Goal: Check status: Check status

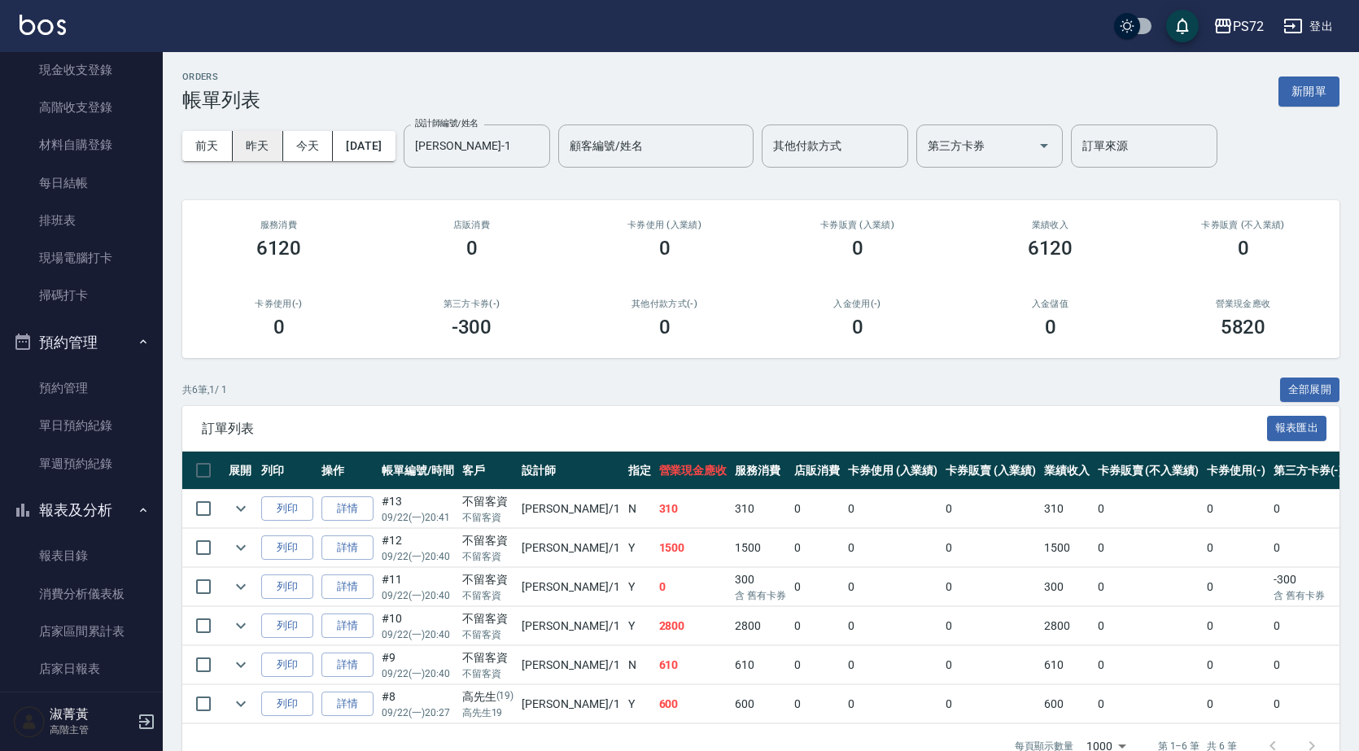
click at [254, 136] on button "昨天" at bounding box center [258, 146] width 50 height 30
click at [211, 144] on button "前天" at bounding box center [207, 146] width 50 height 30
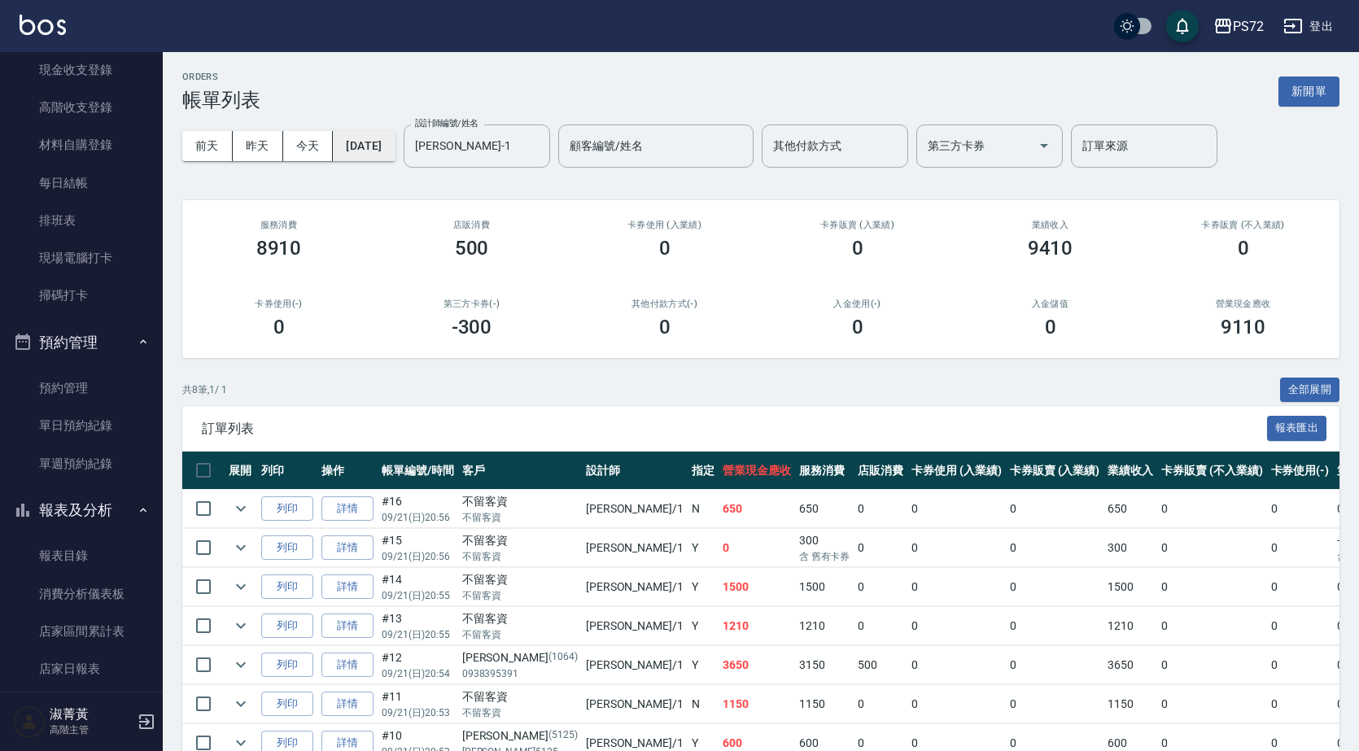
click at [395, 139] on button "[DATE]" at bounding box center [364, 146] width 62 height 30
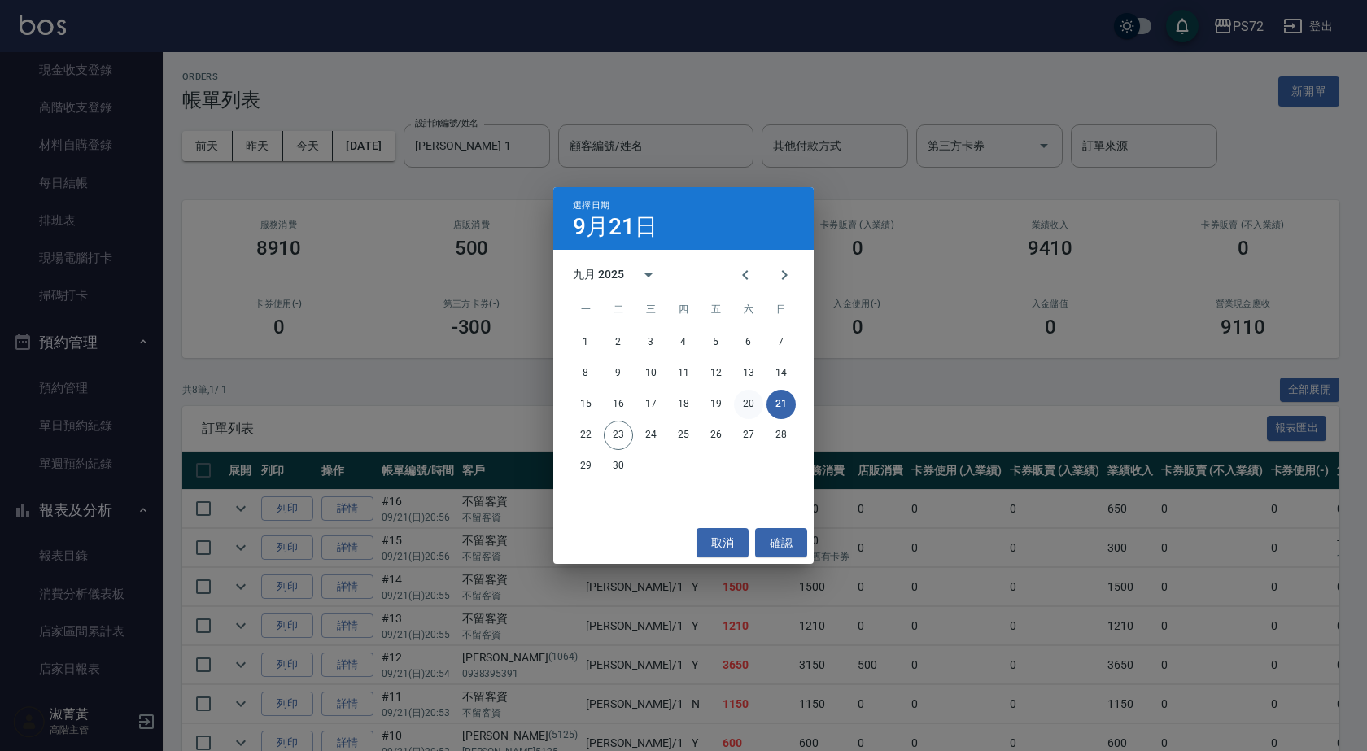
click at [753, 407] on button "20" at bounding box center [748, 404] width 29 height 29
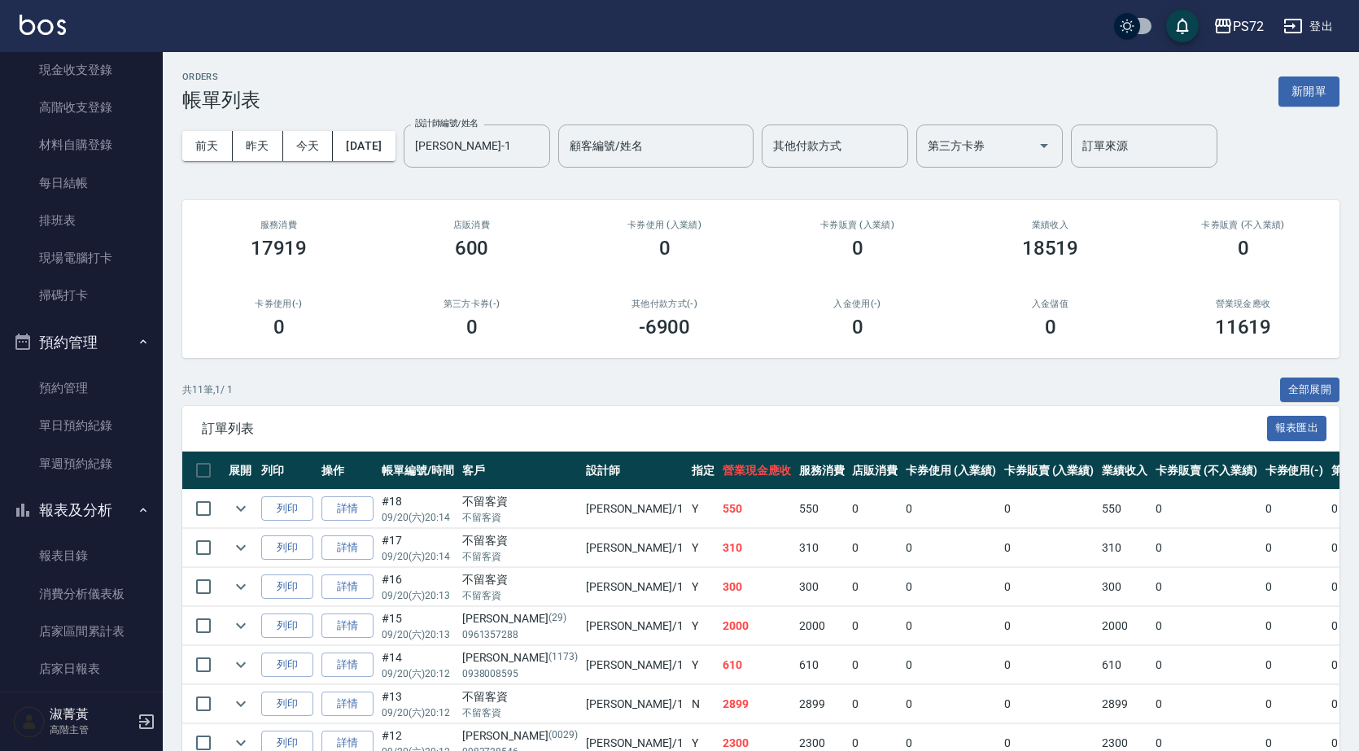
scroll to position [244, 0]
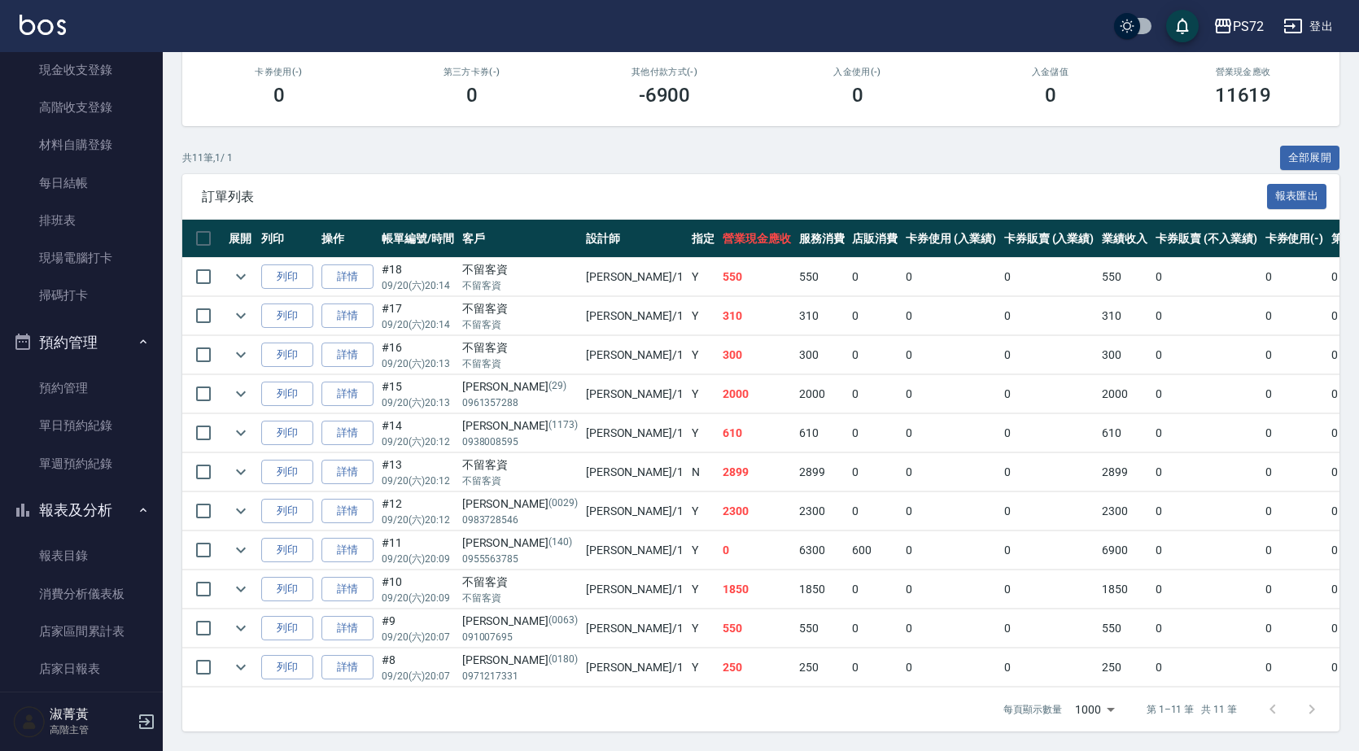
click at [247, 471] on td at bounding box center [241, 472] width 33 height 38
click at [243, 464] on icon "expand row" at bounding box center [241, 472] width 20 height 20
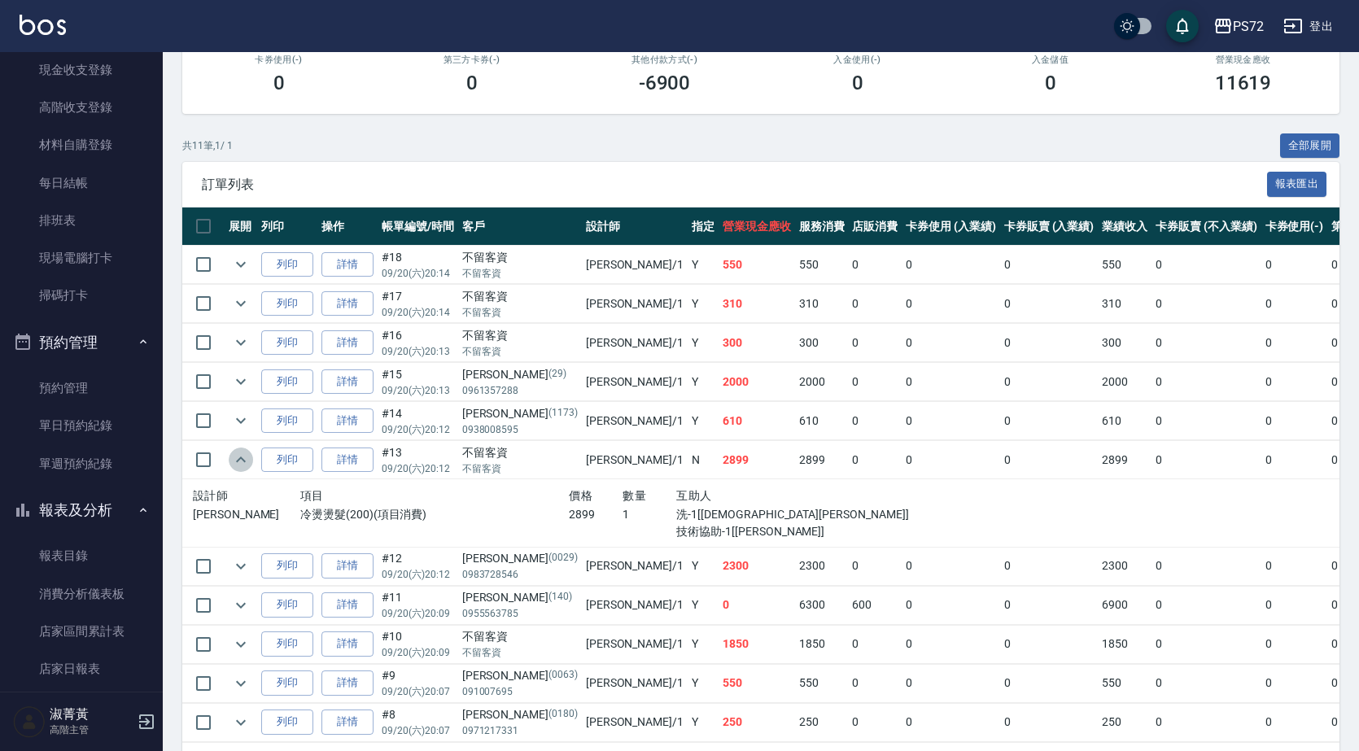
click at [243, 464] on icon "expand row" at bounding box center [241, 460] width 20 height 20
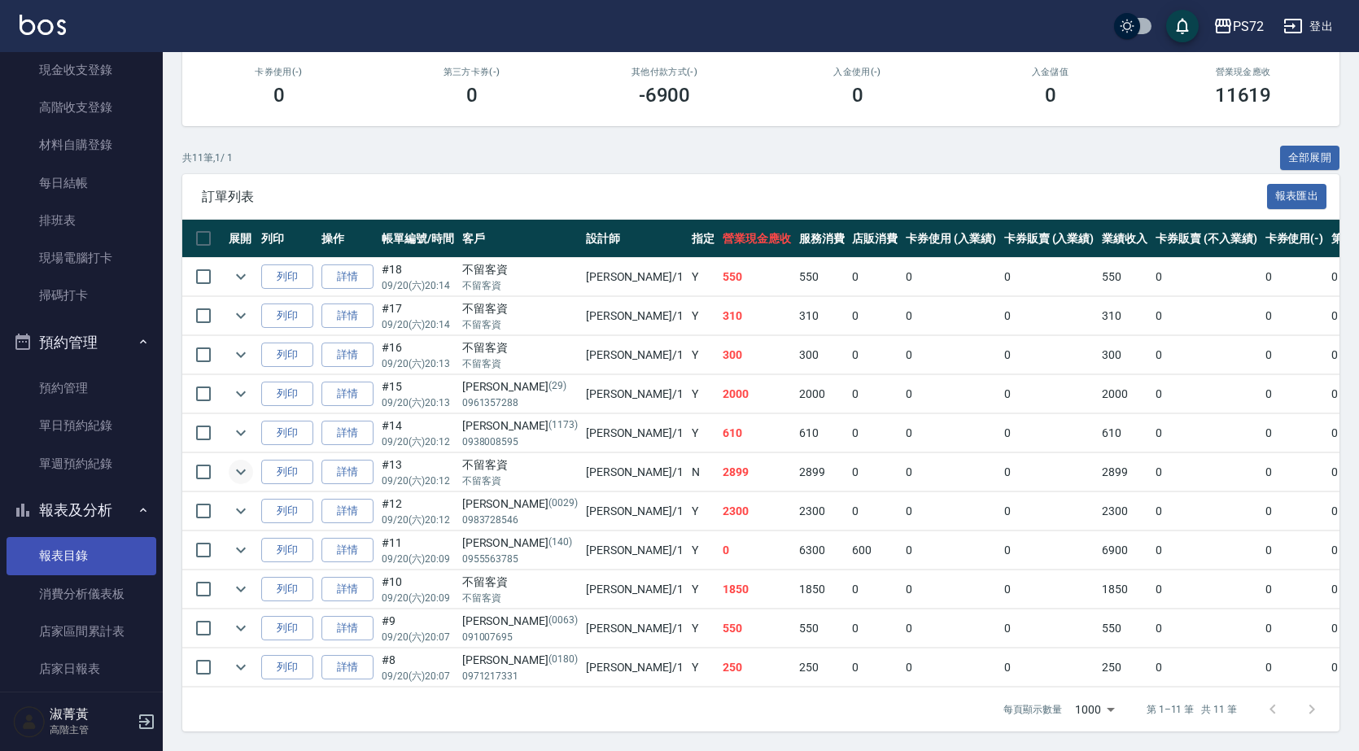
scroll to position [407, 0]
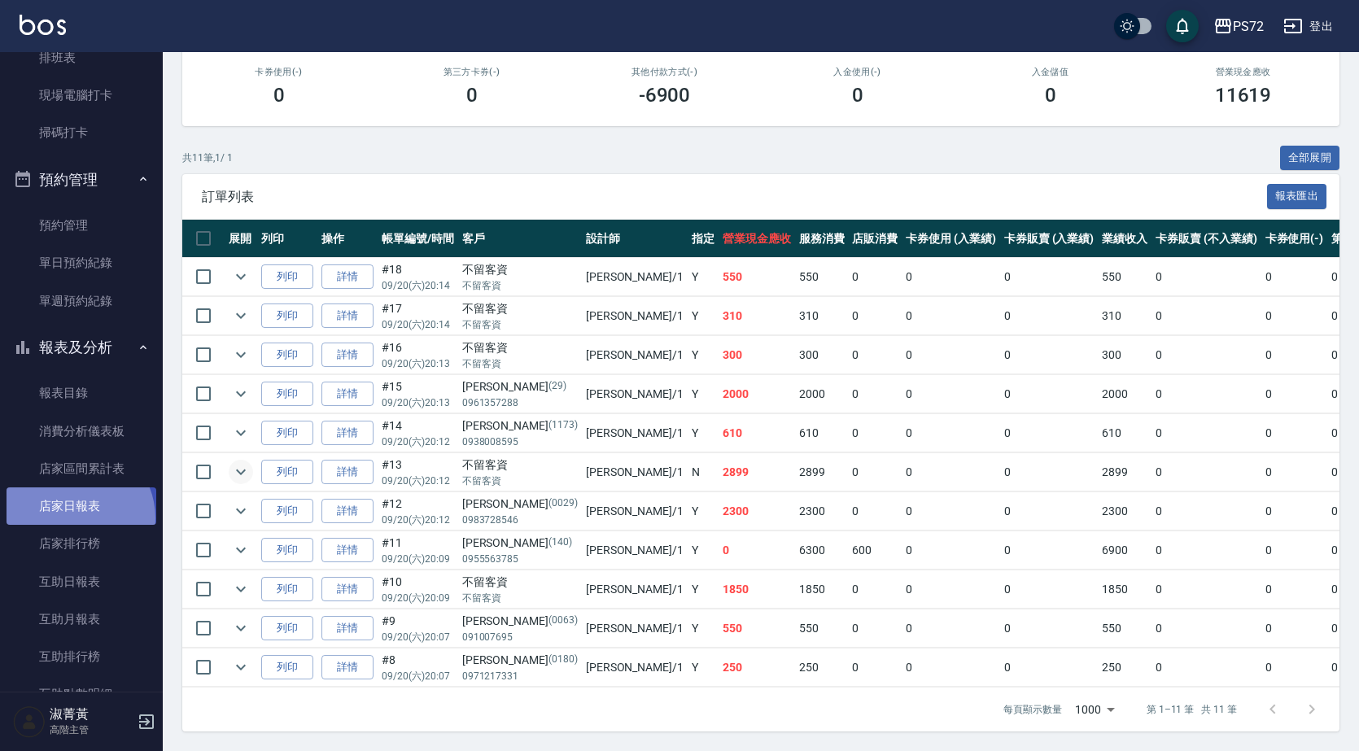
click at [72, 518] on link "店家日報表" at bounding box center [82, 505] width 150 height 37
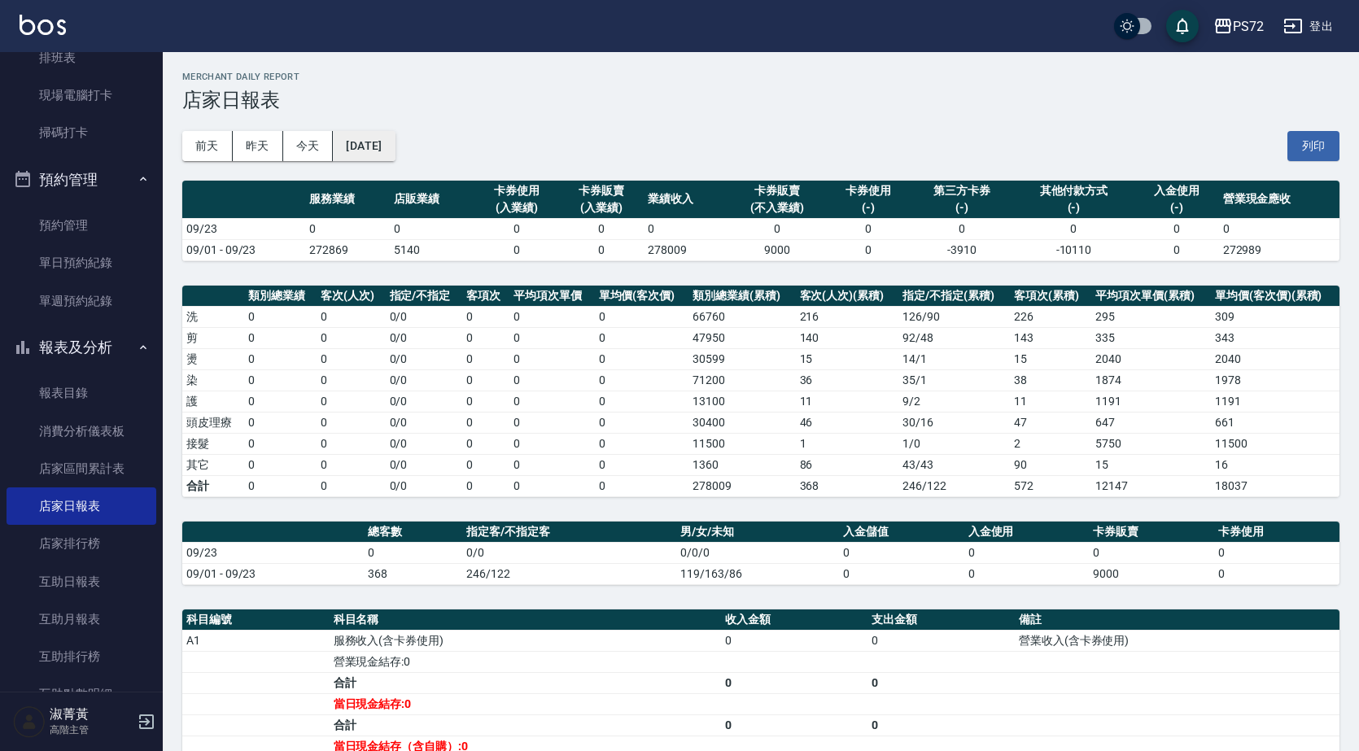
click at [395, 136] on button "[DATE]" at bounding box center [364, 146] width 62 height 30
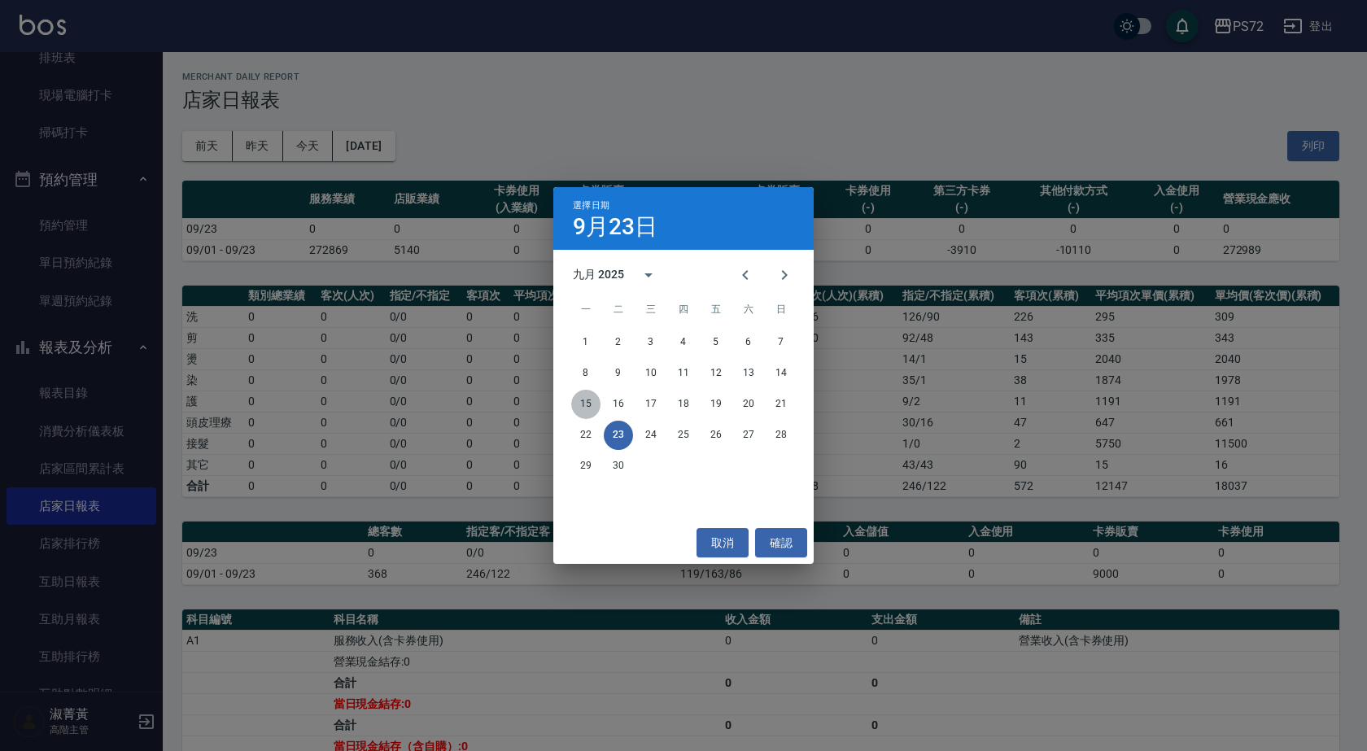
click at [589, 405] on button "15" at bounding box center [585, 404] width 29 height 29
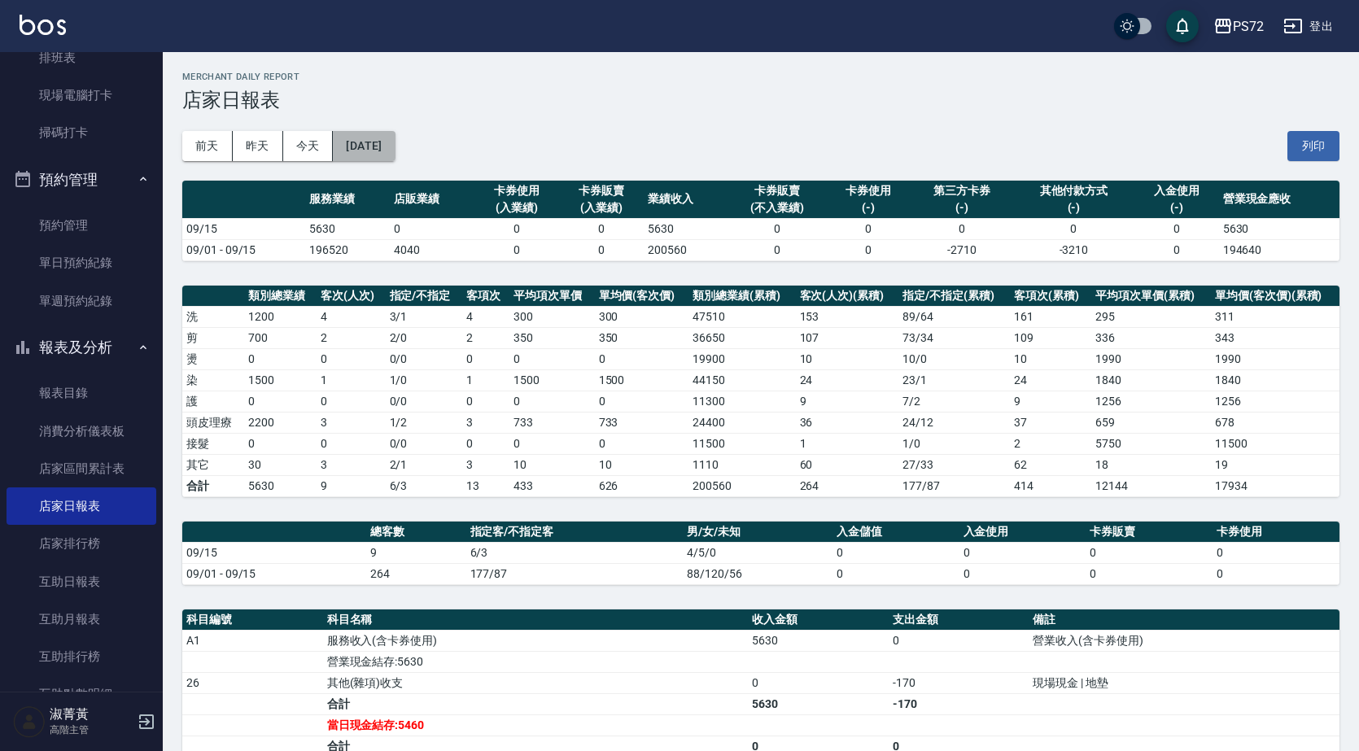
click at [379, 142] on button "[DATE]" at bounding box center [364, 146] width 62 height 30
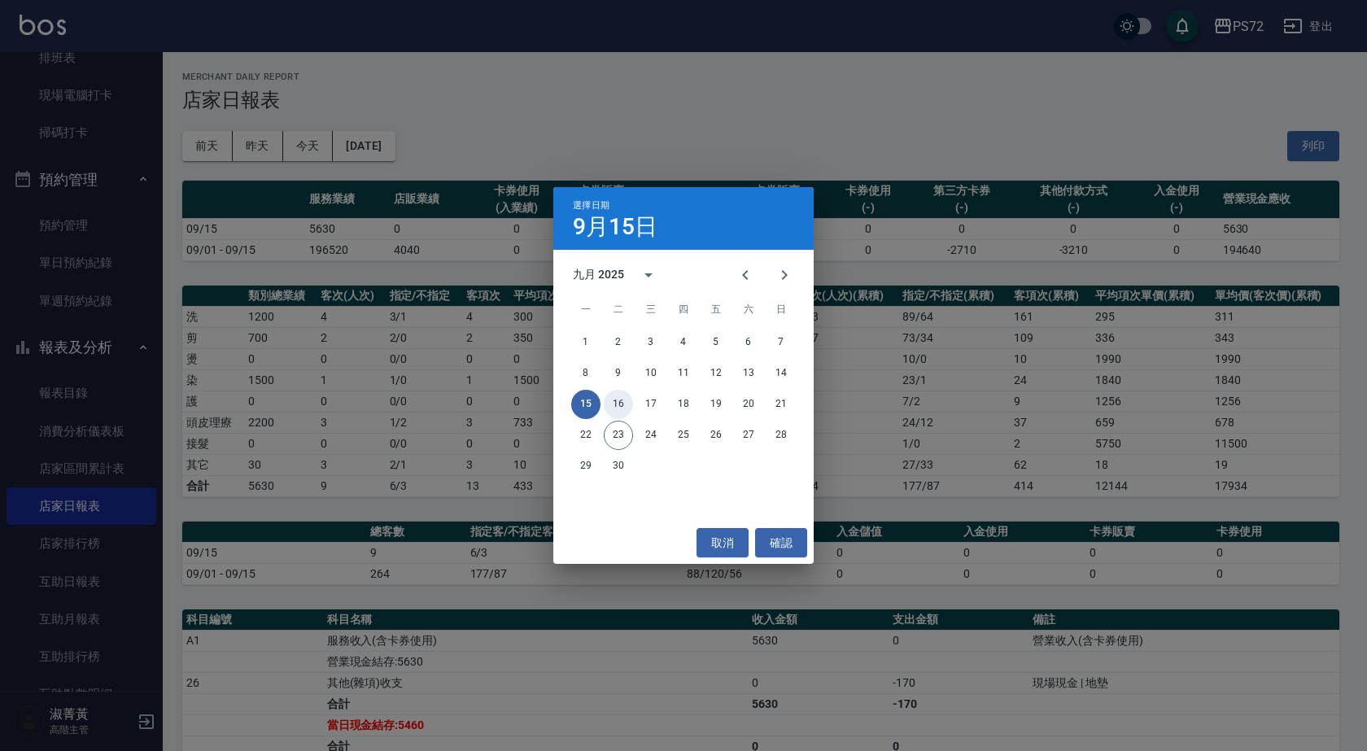
click at [621, 407] on button "16" at bounding box center [618, 404] width 29 height 29
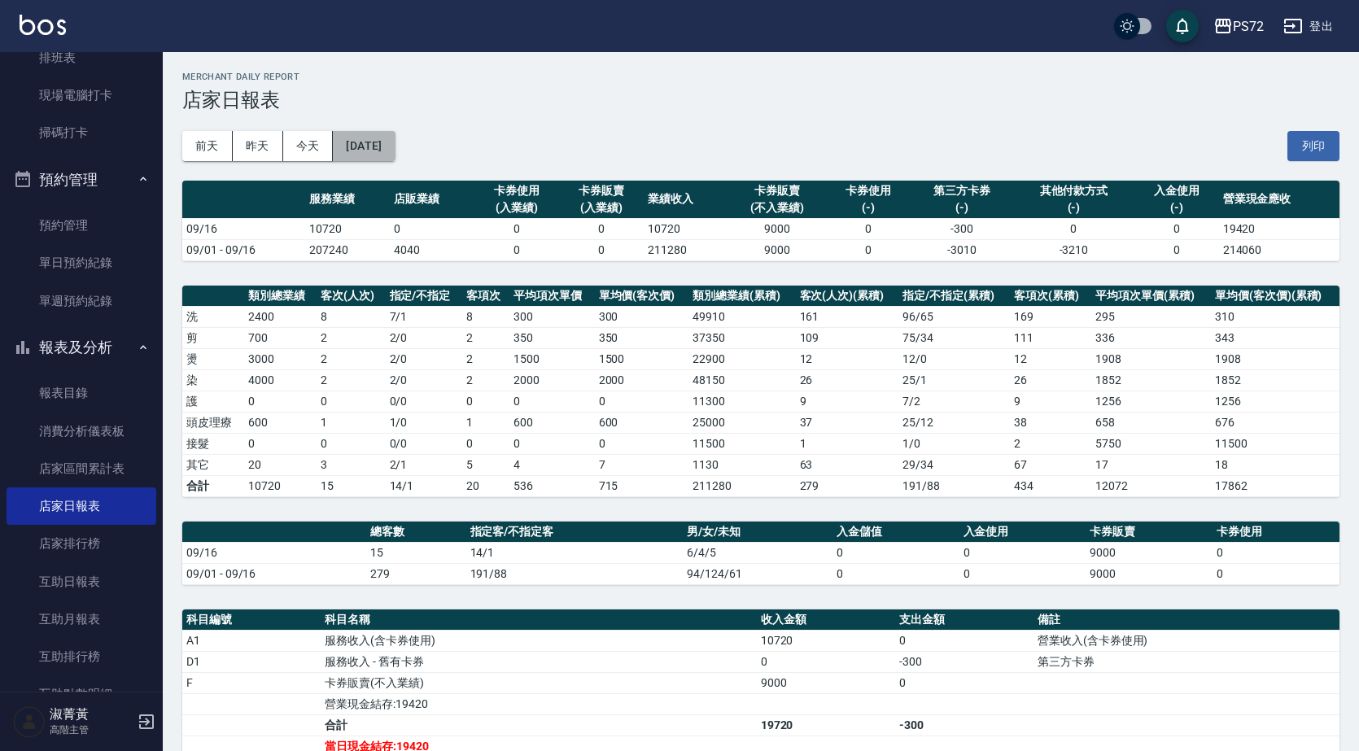
click at [395, 142] on button "[DATE]" at bounding box center [364, 146] width 62 height 30
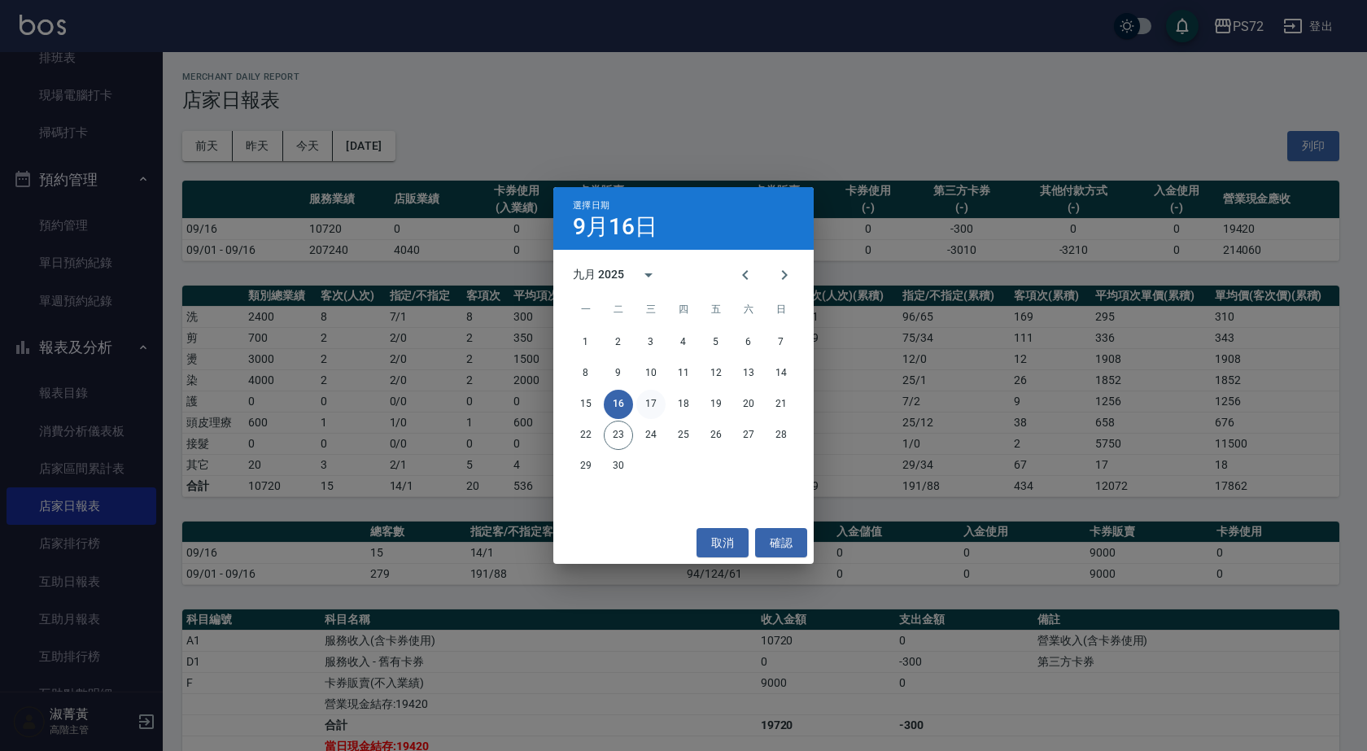
click at [652, 410] on button "17" at bounding box center [650, 404] width 29 height 29
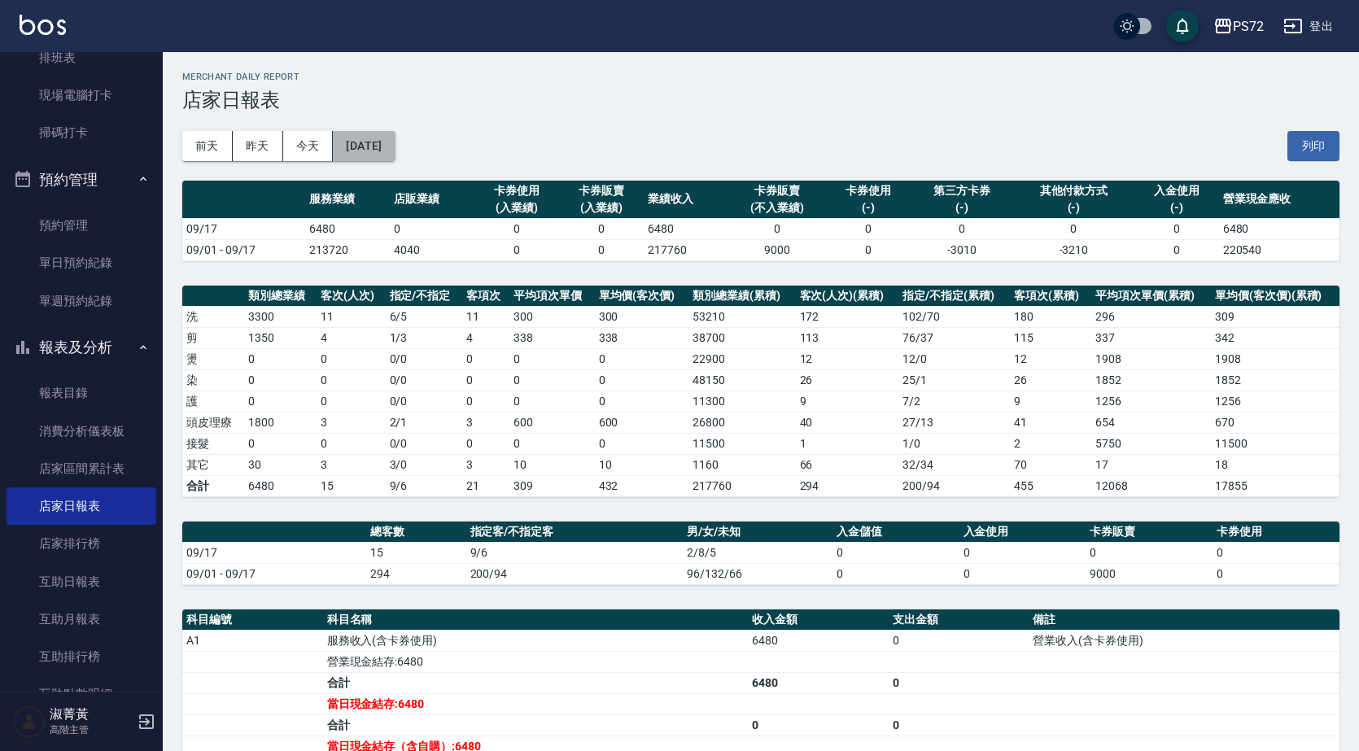
click at [386, 155] on button "[DATE]" at bounding box center [364, 146] width 62 height 30
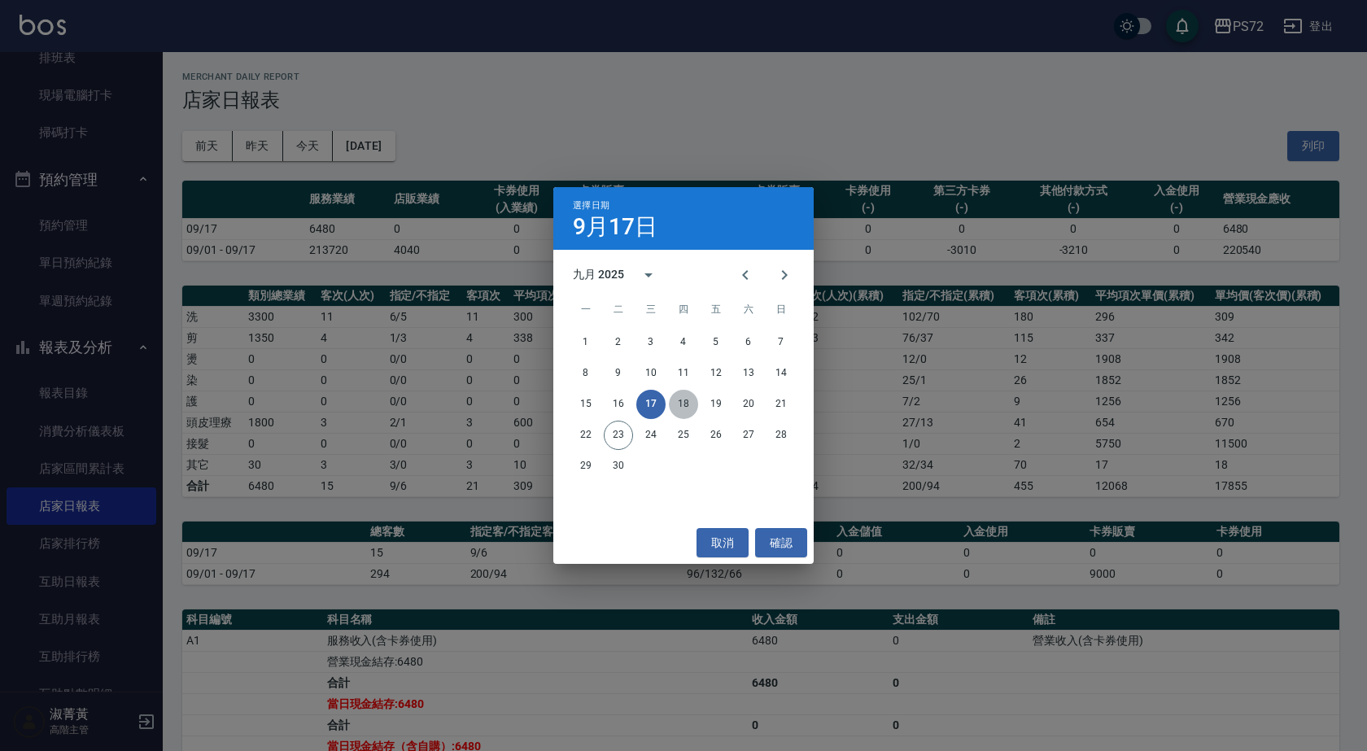
click at [681, 395] on button "18" at bounding box center [683, 404] width 29 height 29
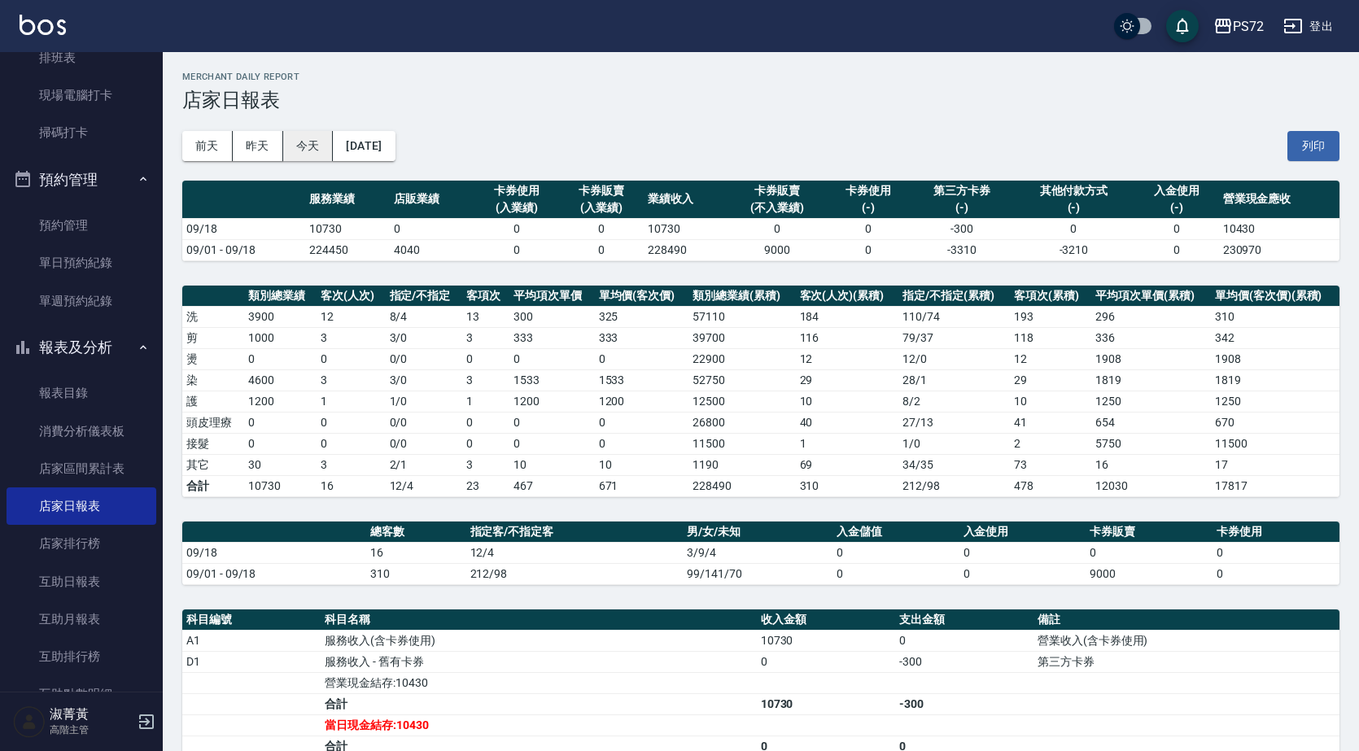
drag, startPoint x: 305, startPoint y: 148, endPoint x: 295, endPoint y: 152, distance: 11.3
click at [304, 148] on button "今天" at bounding box center [308, 146] width 50 height 30
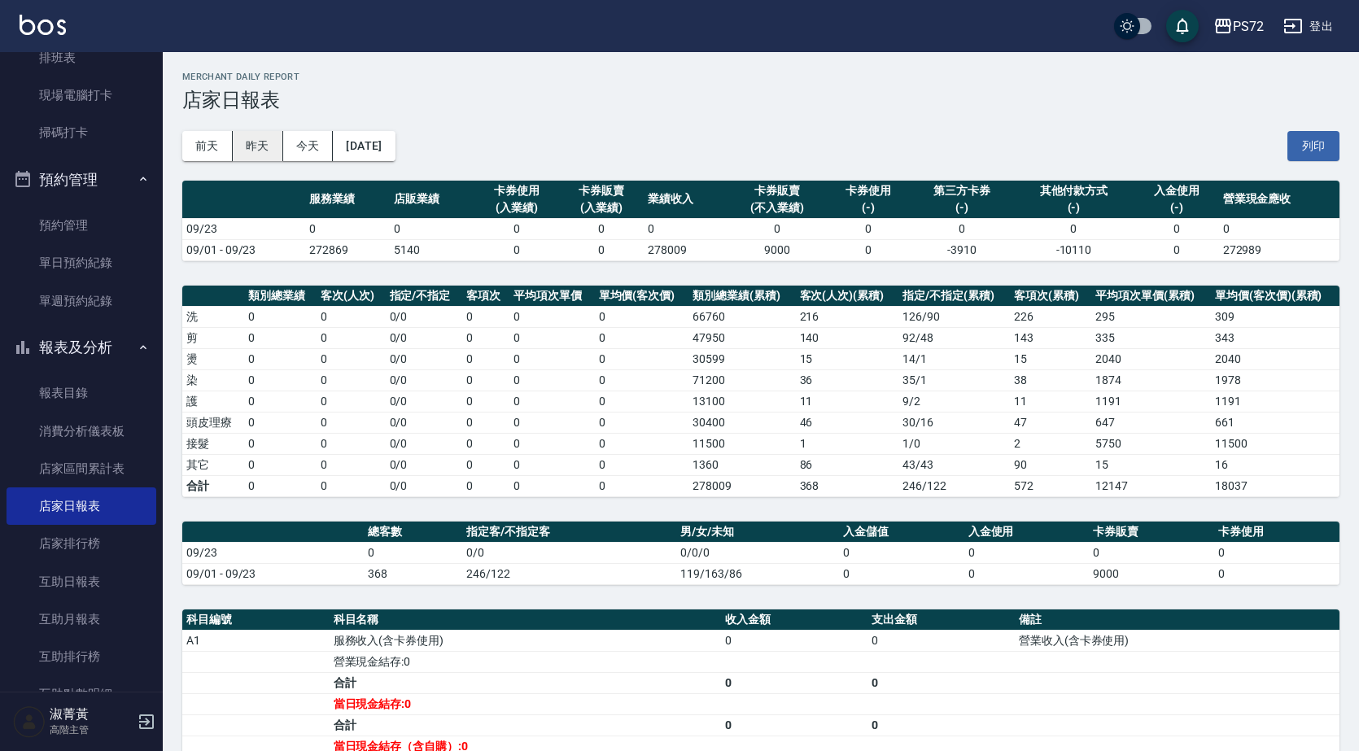
click at [265, 145] on button "昨天" at bounding box center [258, 146] width 50 height 30
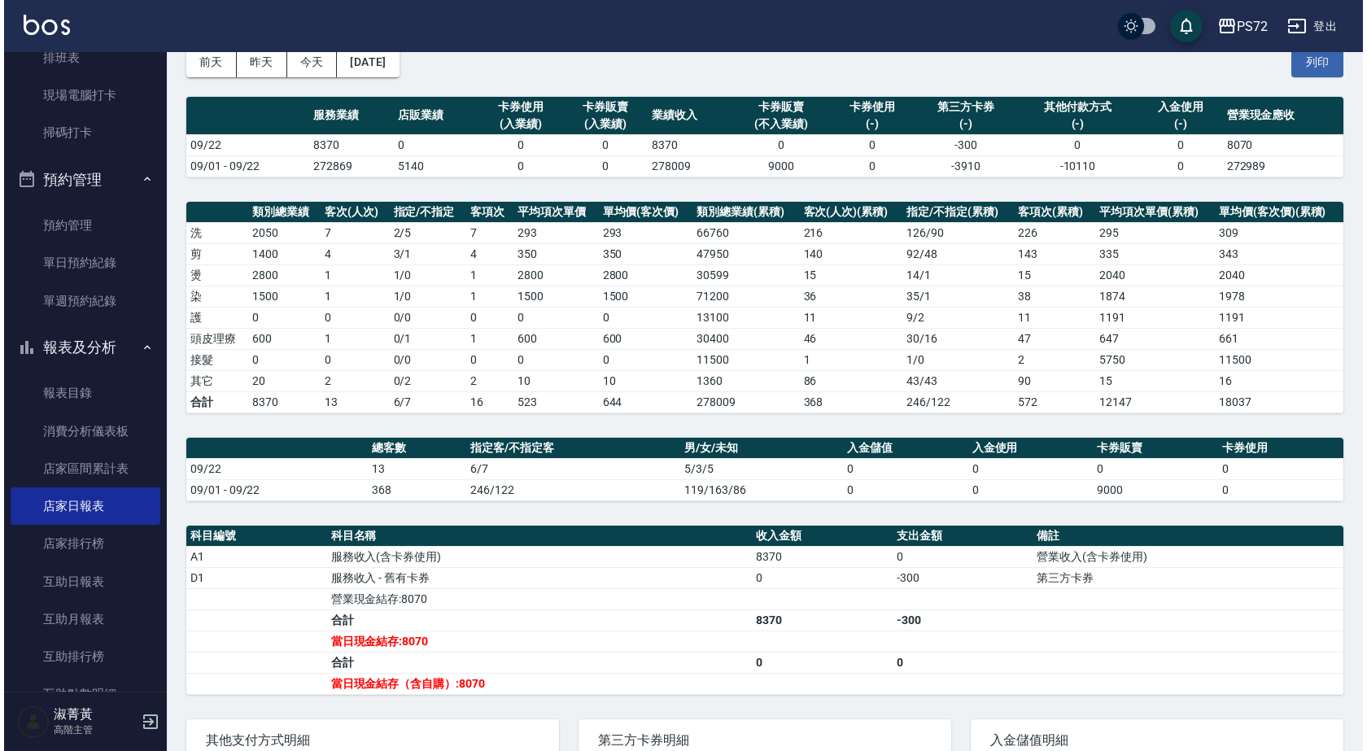
scroll to position [77, 0]
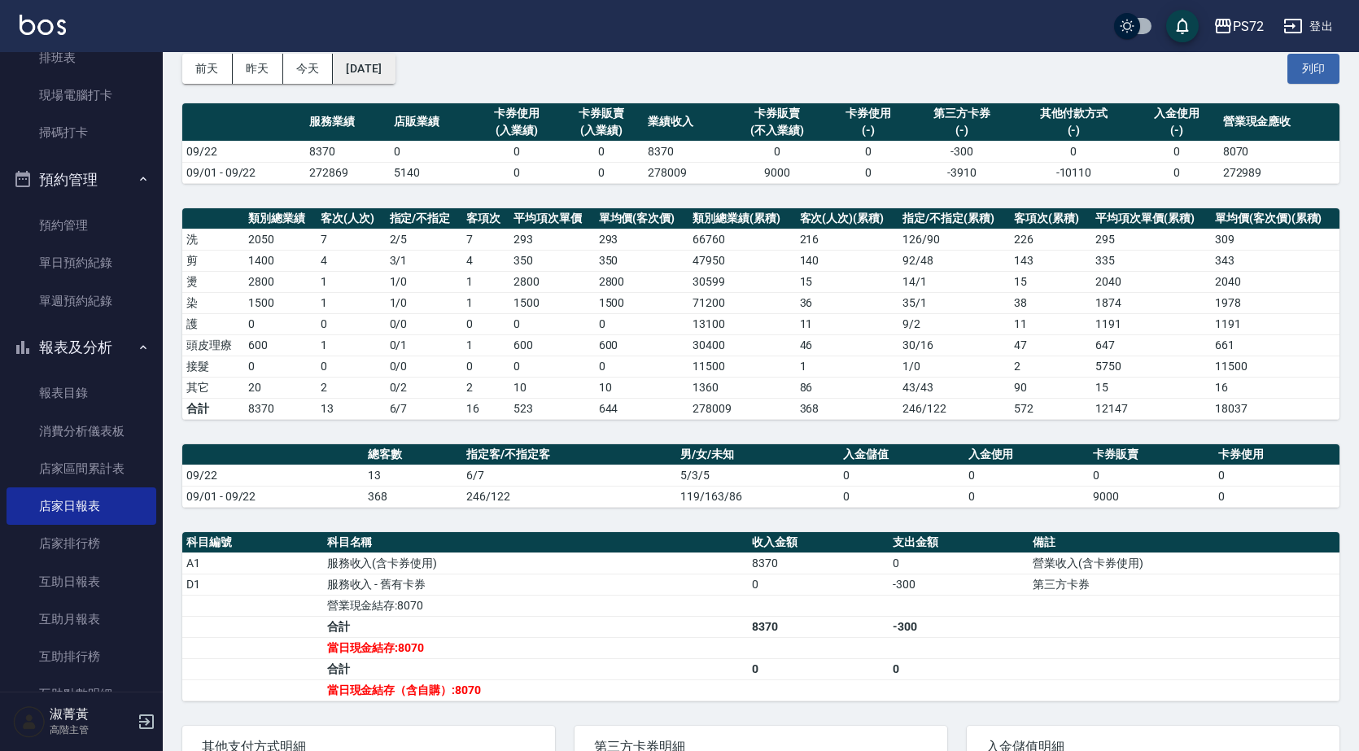
click at [385, 73] on button "[DATE]" at bounding box center [364, 69] width 62 height 30
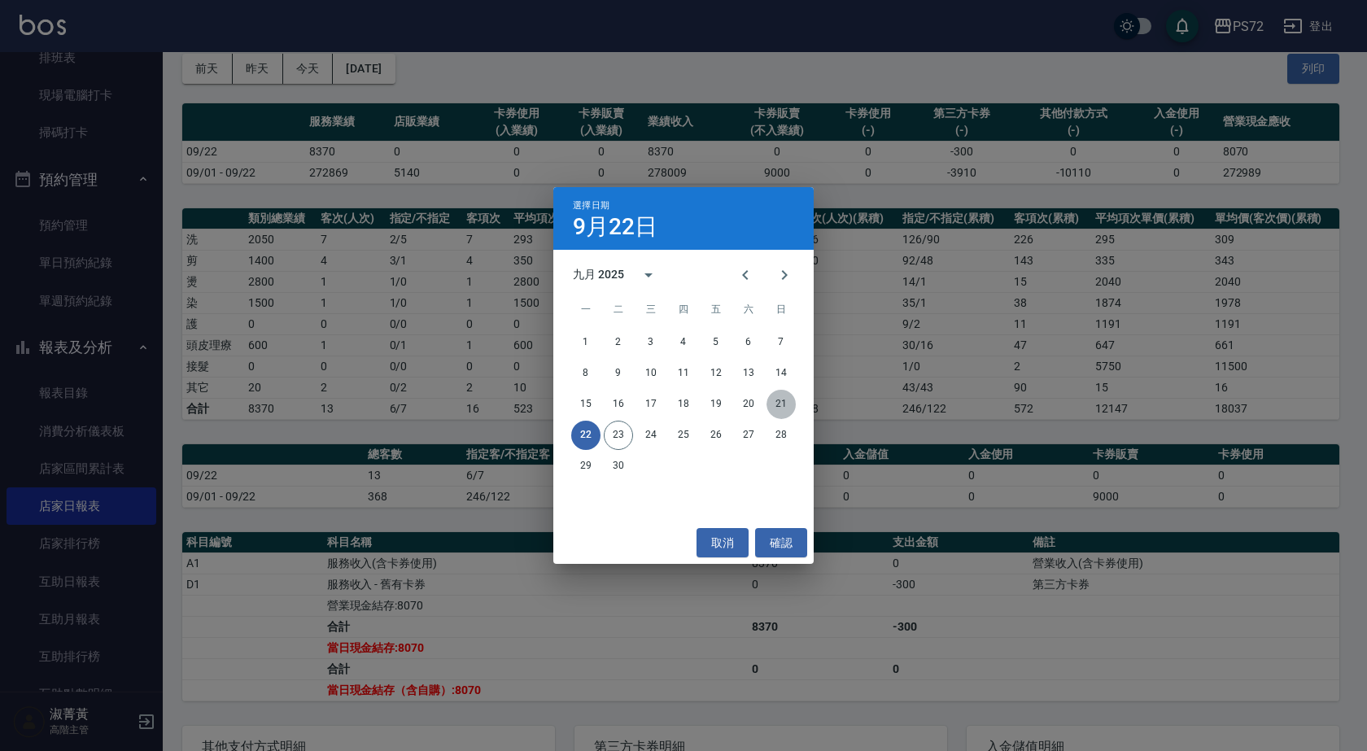
click at [771, 402] on button "21" at bounding box center [780, 404] width 29 height 29
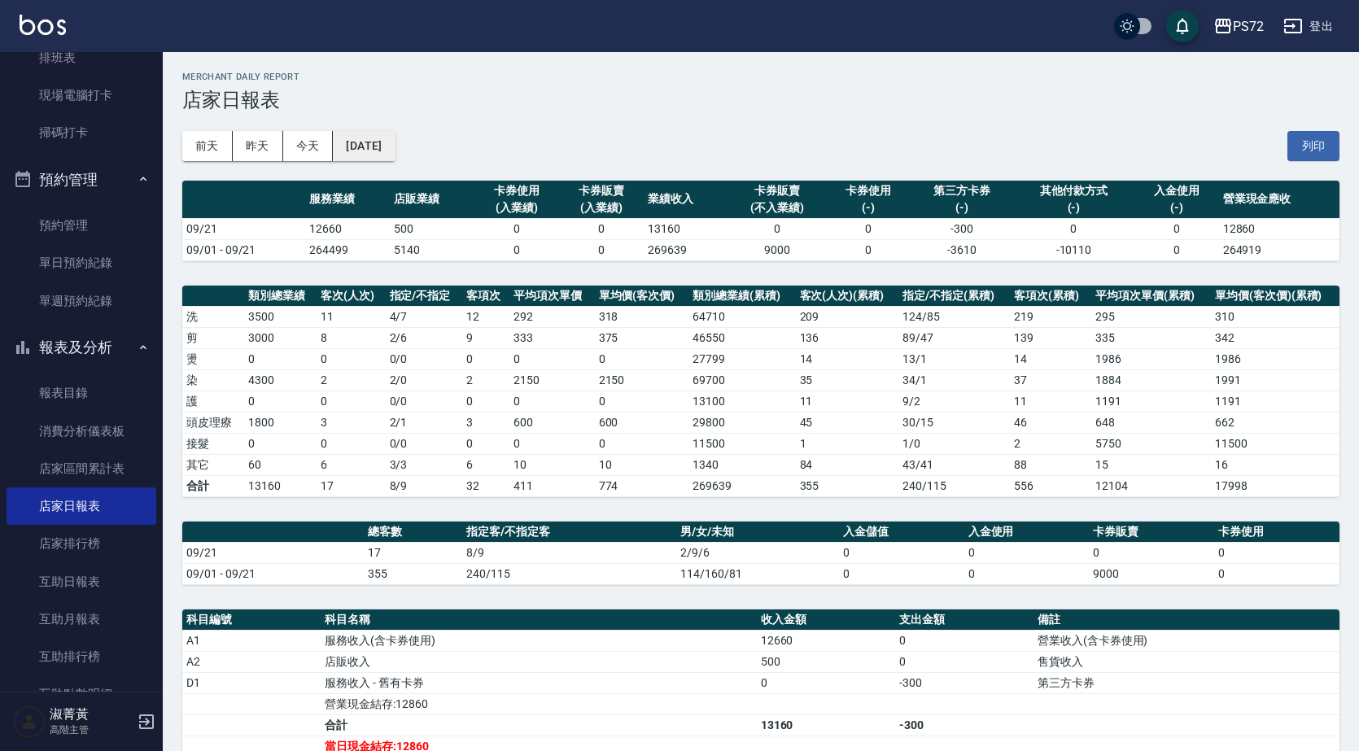
click at [395, 145] on button "[DATE]" at bounding box center [364, 146] width 62 height 30
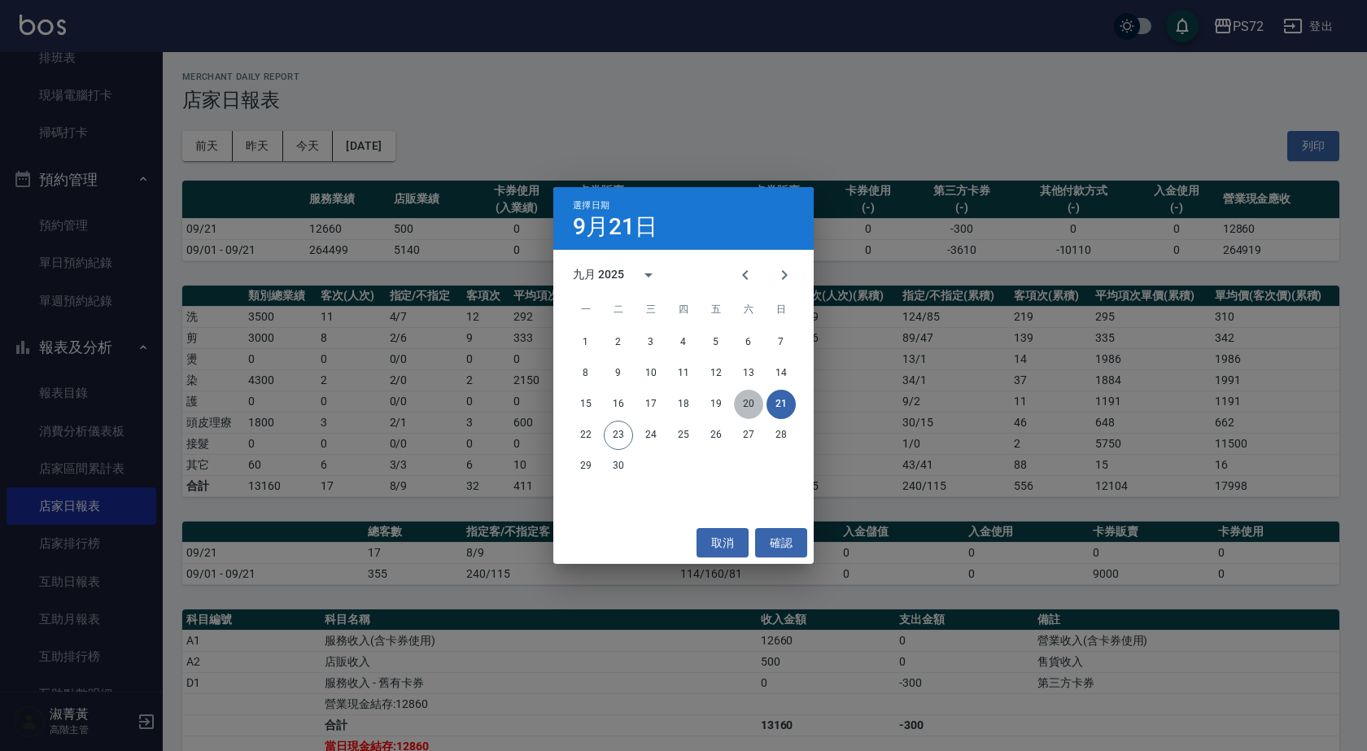
click at [742, 406] on button "20" at bounding box center [748, 404] width 29 height 29
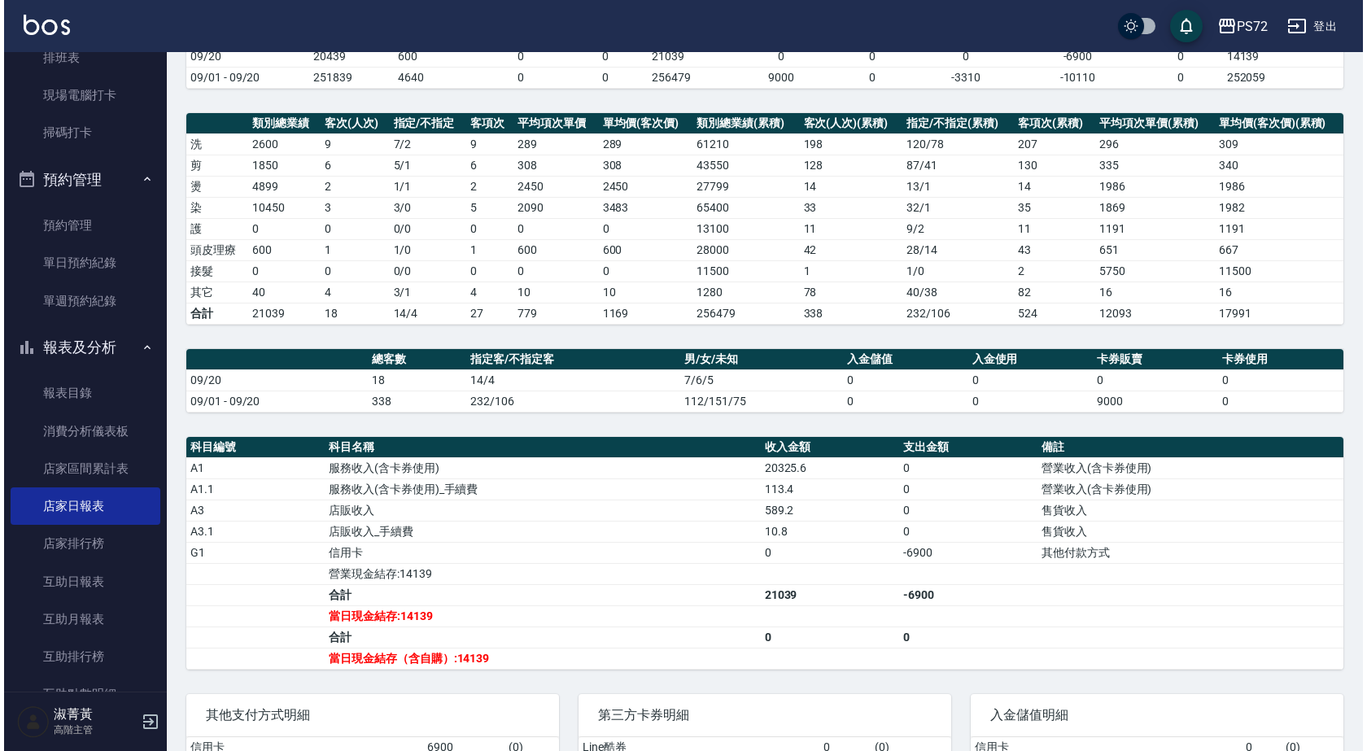
scroll to position [81, 0]
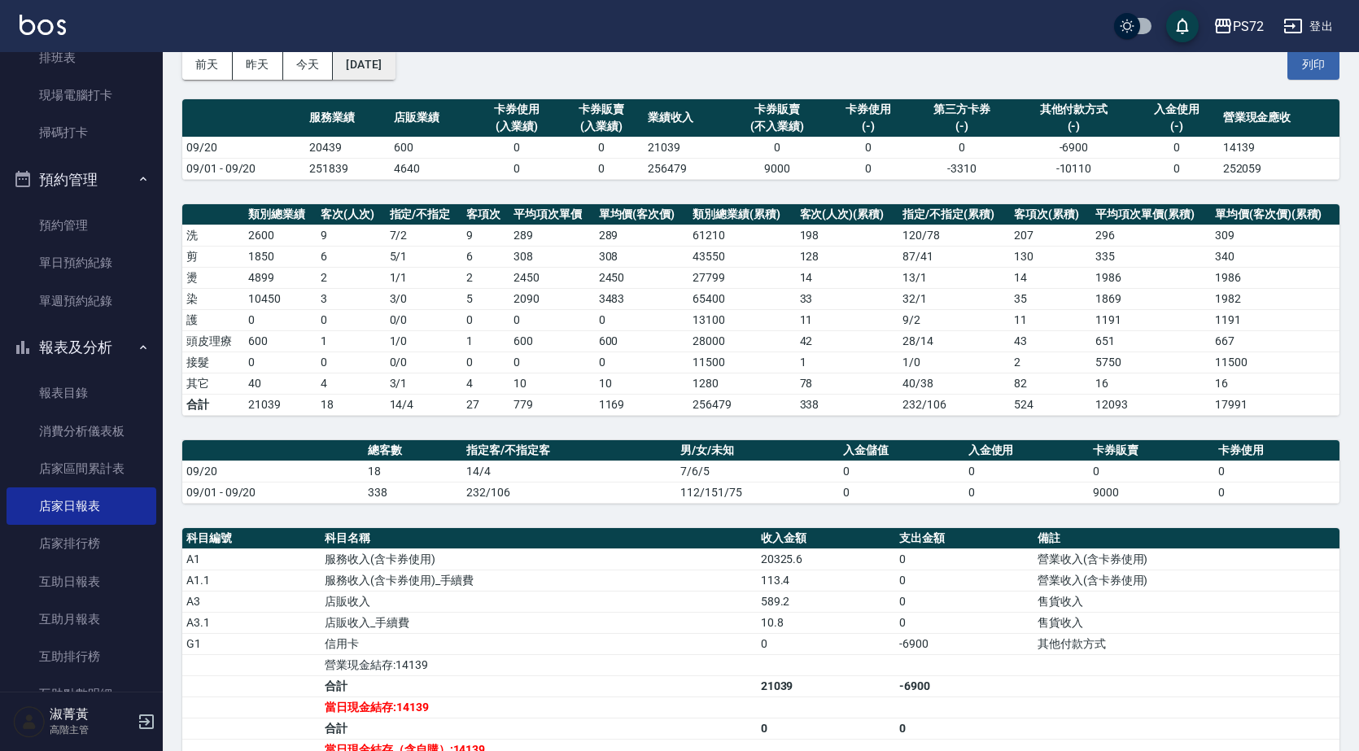
click at [395, 62] on button "[DATE]" at bounding box center [364, 65] width 62 height 30
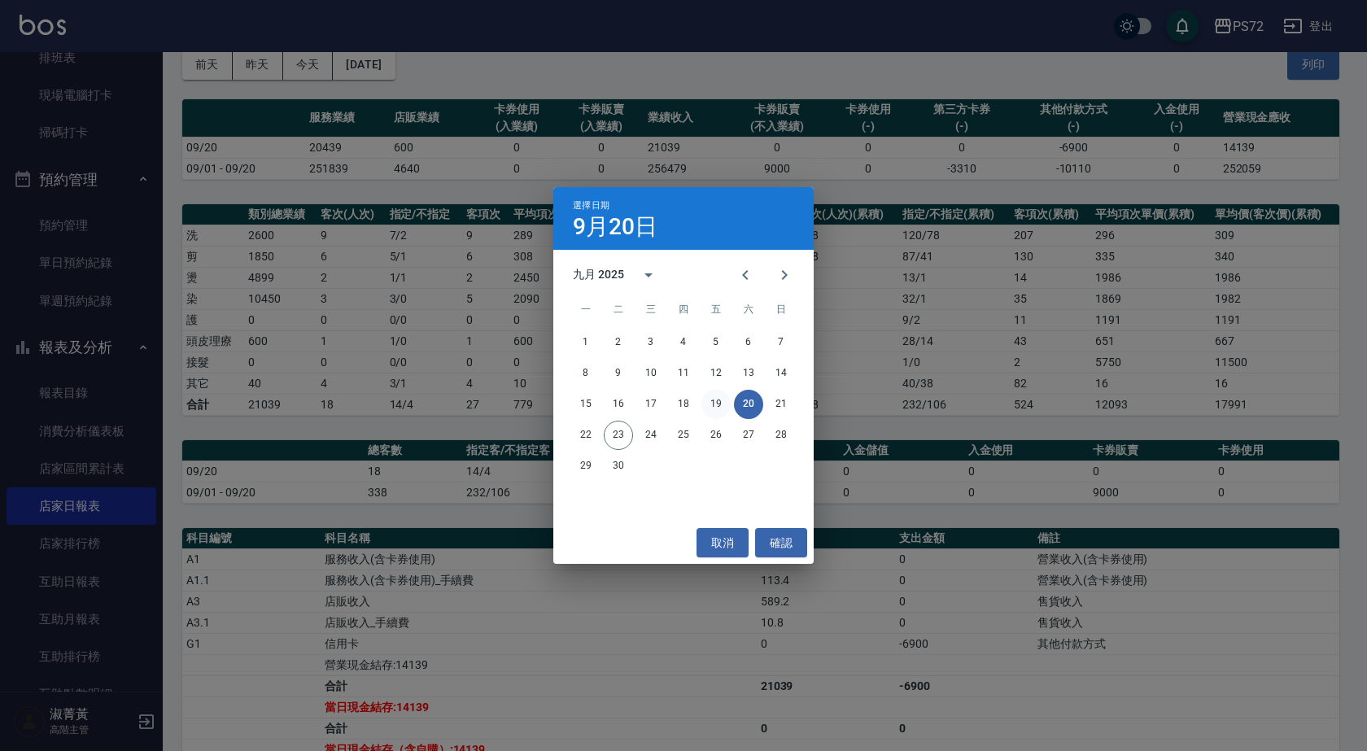
click at [717, 410] on button "19" at bounding box center [715, 404] width 29 height 29
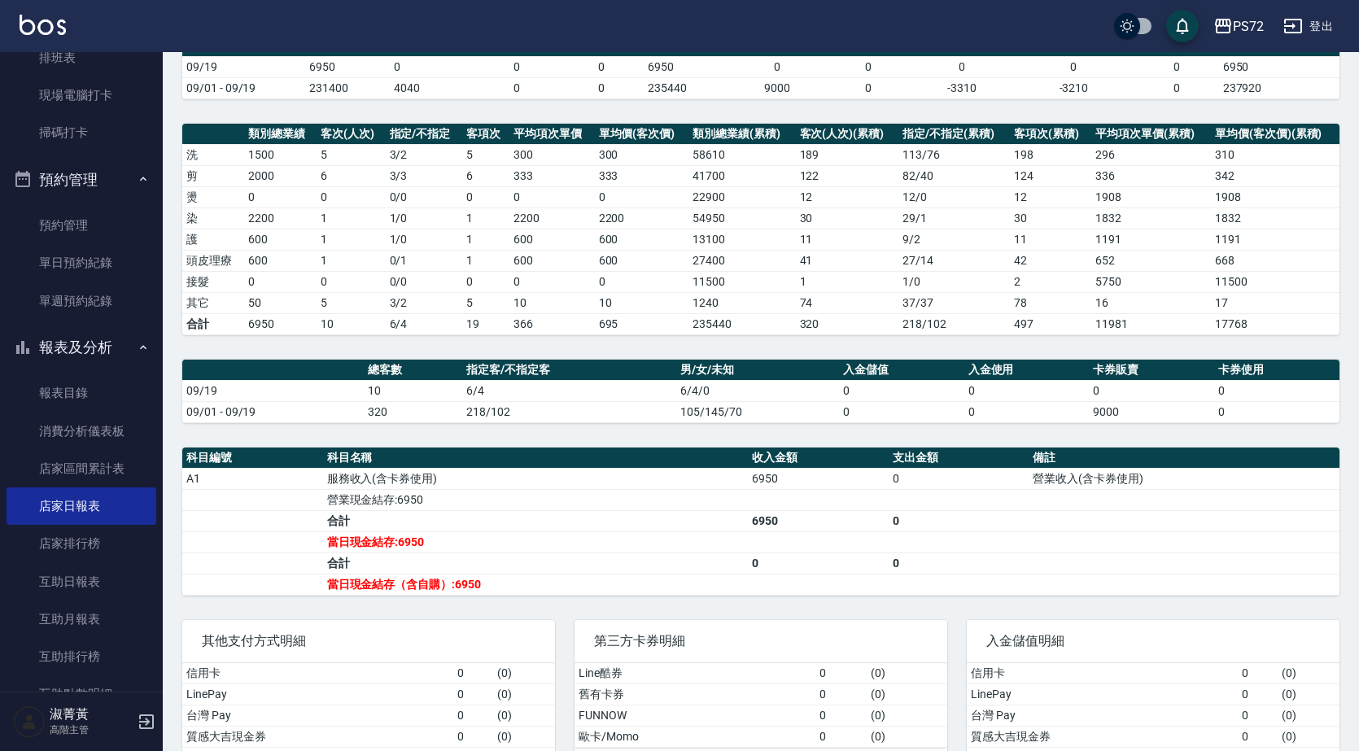
scroll to position [163, 0]
